Goal: Task Accomplishment & Management: Manage account settings

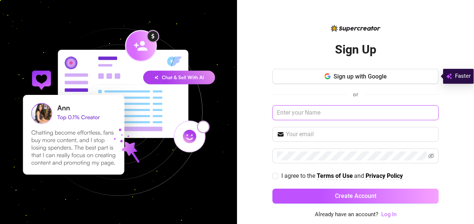
click at [302, 110] on input "text" at bounding box center [355, 112] width 166 height 15
type input "[DOMAIN_NAME][EMAIL_ADDRESS][DOMAIN_NAME]"
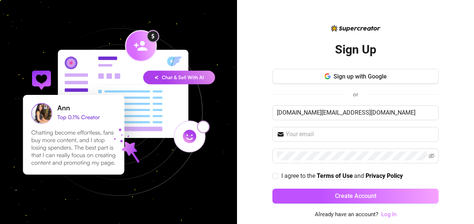
click at [392, 212] on link "Log In" at bounding box center [388, 214] width 15 height 7
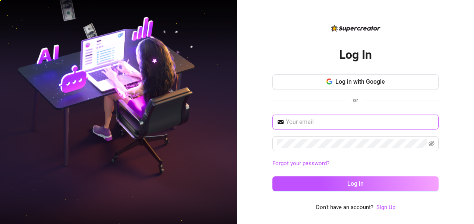
click at [309, 121] on input "text" at bounding box center [360, 122] width 148 height 9
click at [321, 120] on input "[DOMAIN_NAME][EMAIL_ADDRESS][DOMAIN_NAME]" at bounding box center [360, 122] width 148 height 9
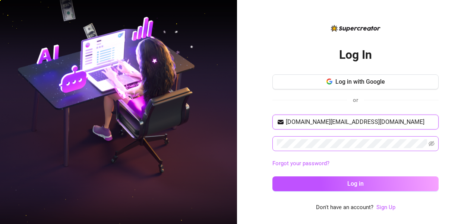
type input "[DOMAIN_NAME][EMAIL_ADDRESS][DOMAIN_NAME]"
click at [430, 144] on icon "eye-invisible" at bounding box center [431, 144] width 6 height 6
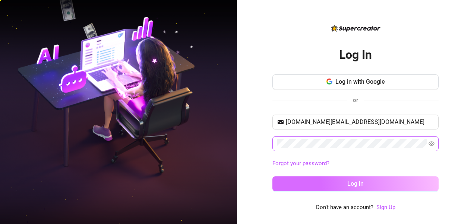
click at [406, 181] on button "Log in" at bounding box center [355, 183] width 166 height 15
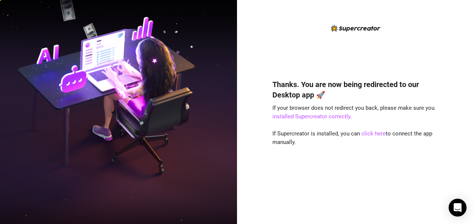
click at [276, 52] on div "Thanks. You are now being redirected to our Desktop app 🚀 If your browser does …" at bounding box center [355, 118] width 166 height 188
drag, startPoint x: 276, startPoint y: 51, endPoint x: 262, endPoint y: 44, distance: 15.0
click at [262, 44] on div "Thanks. You are now being redirected to our Desktop app 🚀 If your browser does …" at bounding box center [355, 112] width 237 height 224
click at [373, 135] on link "click here" at bounding box center [373, 133] width 24 height 7
click at [373, 133] on link "click here" at bounding box center [373, 133] width 24 height 7
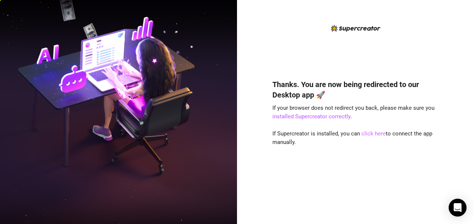
click at [369, 133] on link "click here" at bounding box center [373, 133] width 24 height 7
click at [375, 133] on link "click here" at bounding box center [373, 133] width 24 height 7
click at [373, 133] on link "click here" at bounding box center [373, 133] width 24 height 7
drag, startPoint x: 366, startPoint y: 135, endPoint x: 346, endPoint y: 4, distance: 131.8
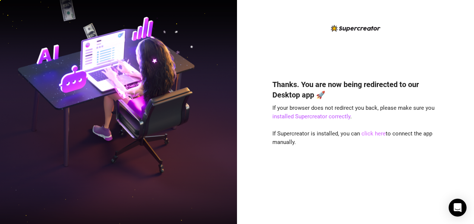
click at [366, 135] on link "click here" at bounding box center [373, 133] width 24 height 7
